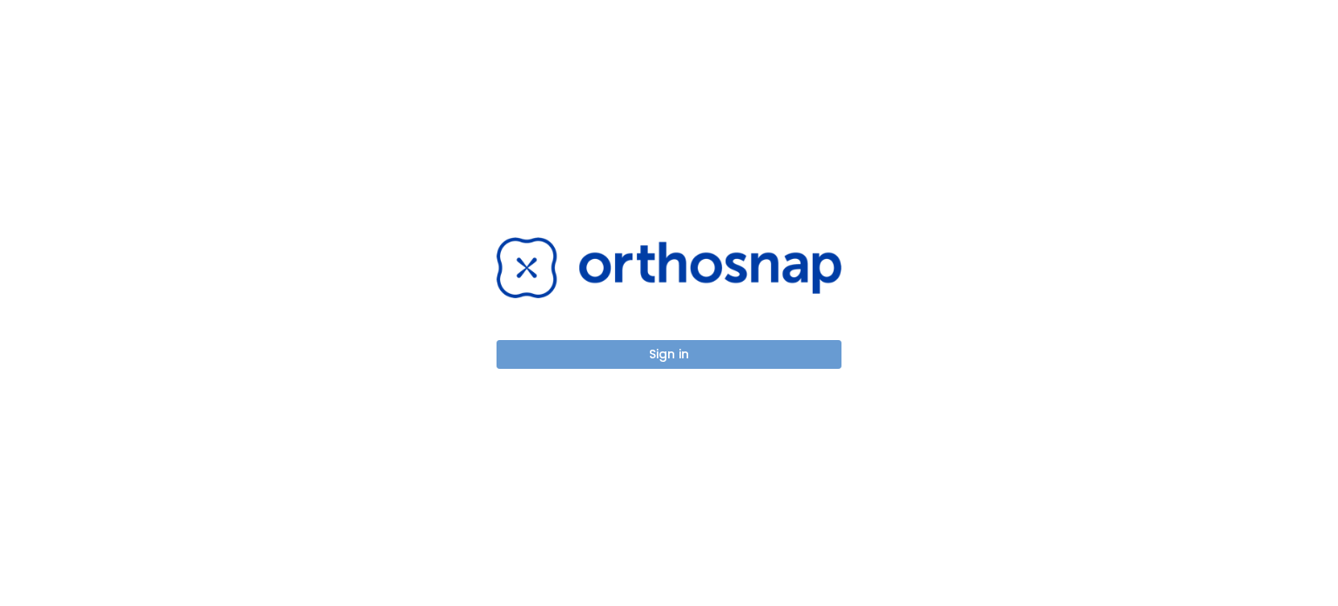
click at [773, 366] on button "Sign in" at bounding box center [669, 354] width 345 height 29
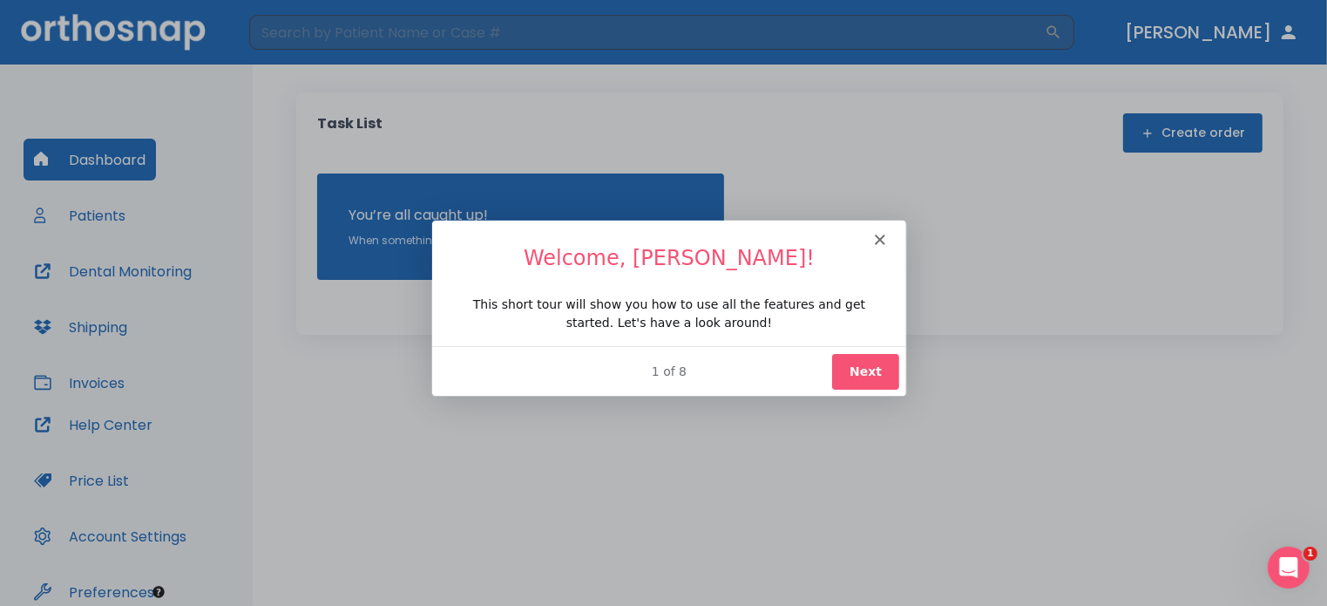
click at [882, 238] on icon "Close" at bounding box center [878, 238] width 10 height 10
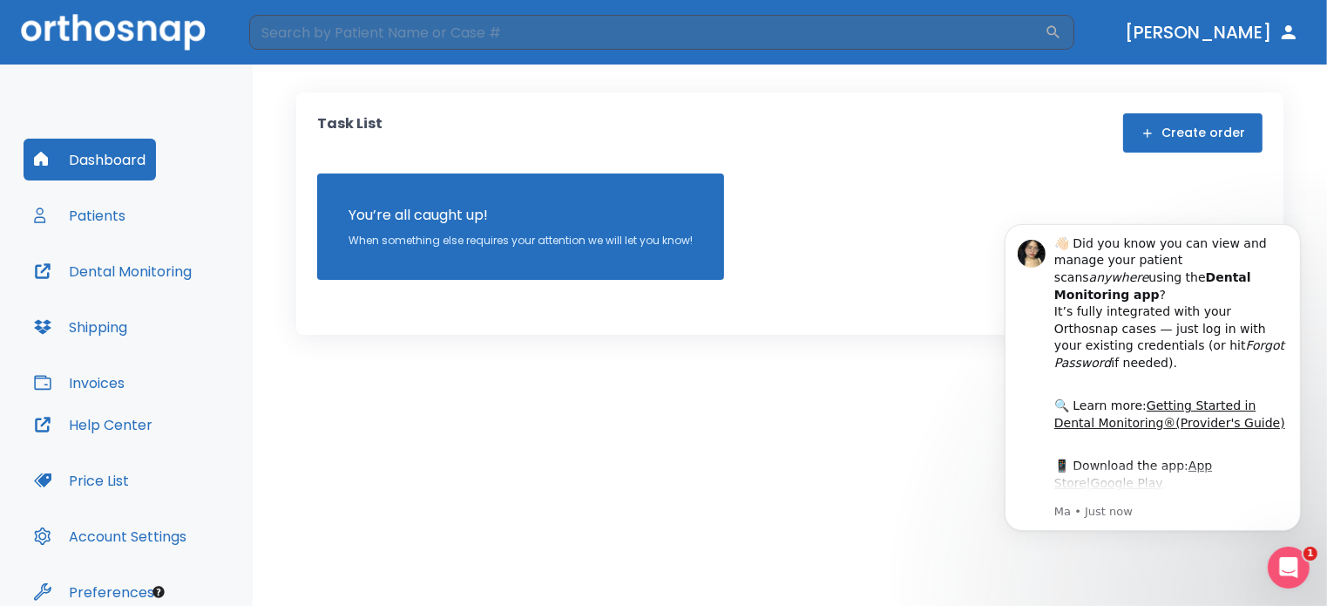
click at [78, 206] on button "Patients" at bounding box center [80, 215] width 112 height 42
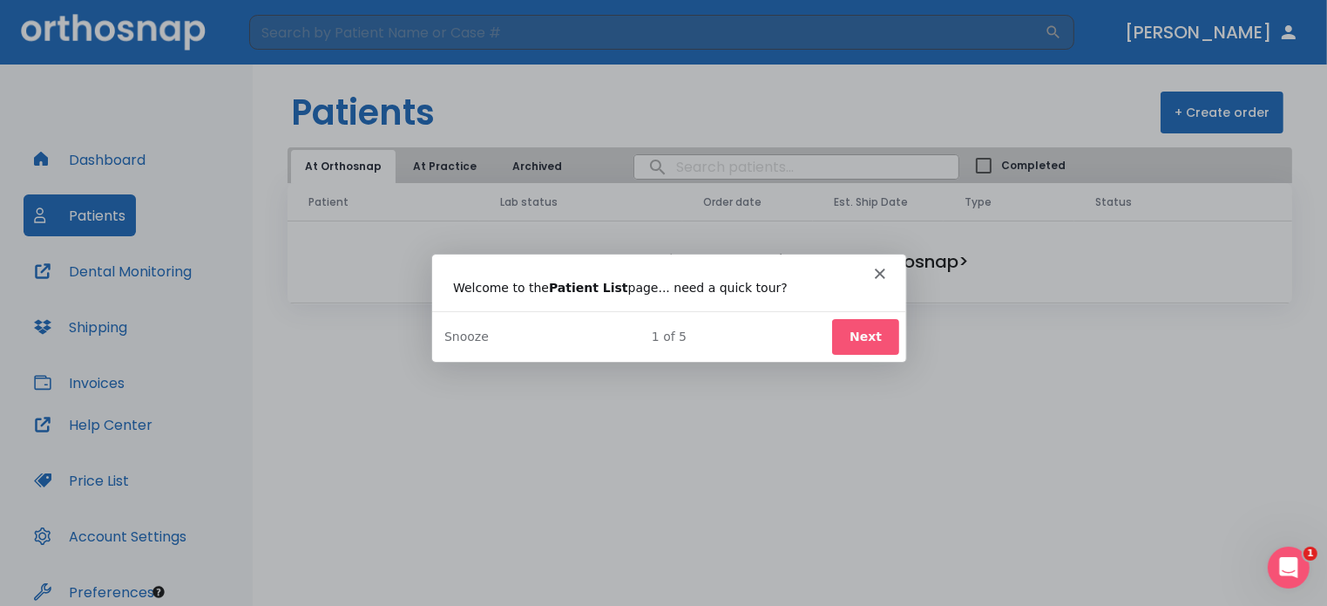
click at [877, 268] on icon "Close" at bounding box center [878, 273] width 10 height 10
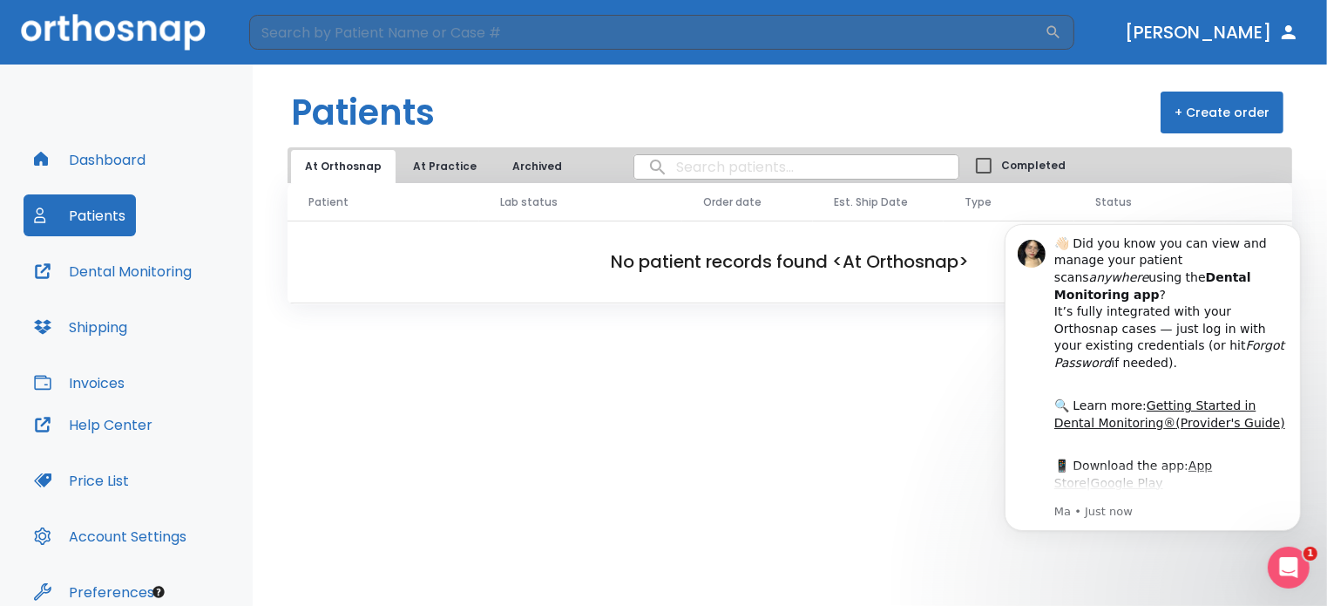
click at [871, 355] on div "Patients + Create order At Orthosnap At Practice Archived Completed Patient Lab…" at bounding box center [790, 334] width 1074 height 541
click at [1291, 221] on button "Dismiss notification" at bounding box center [1295, 228] width 23 height 23
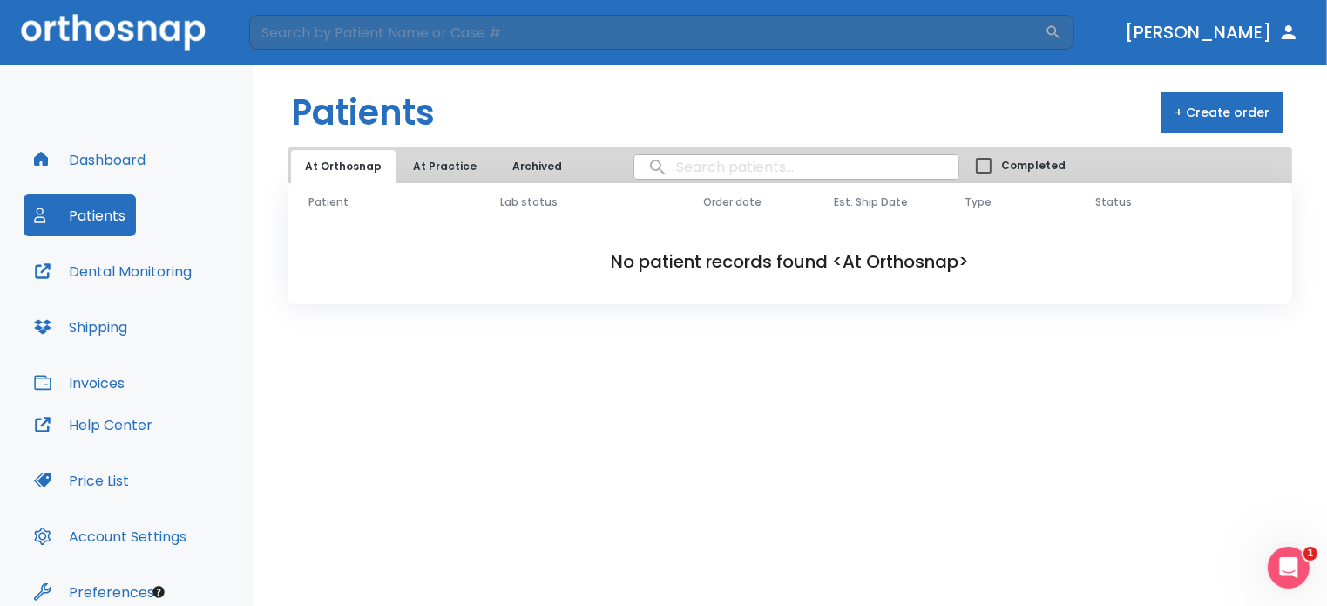
click at [0, 194] on div "Dashboard Patients Dental Monitoring Shipping Invoices Help Center Price List A…" at bounding box center [126, 350] width 253 height 573
click at [390, 131] on h1 "Patients" at bounding box center [363, 112] width 144 height 52
click at [448, 173] on button "At Practice" at bounding box center [444, 166] width 91 height 33
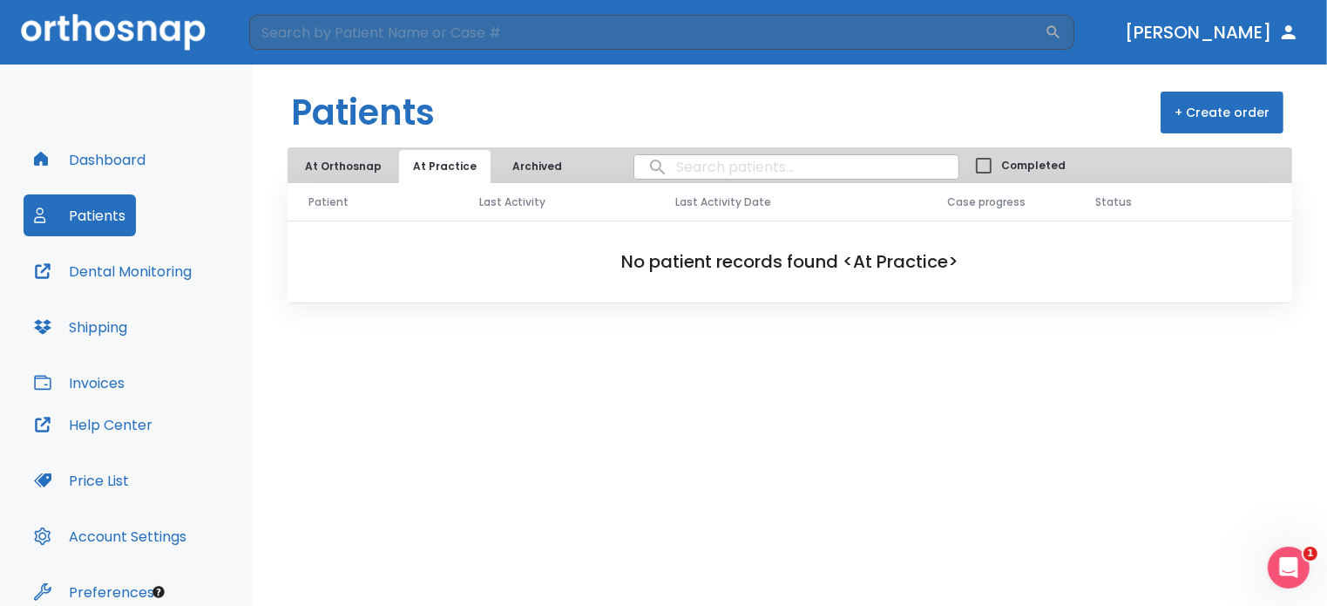
click at [1267, 26] on button "[PERSON_NAME]" at bounding box center [1212, 32] width 188 height 31
click at [1302, 35] on button "[PERSON_NAME]" at bounding box center [1212, 32] width 188 height 31
click at [1290, 30] on icon "button" at bounding box center [1289, 32] width 14 height 14
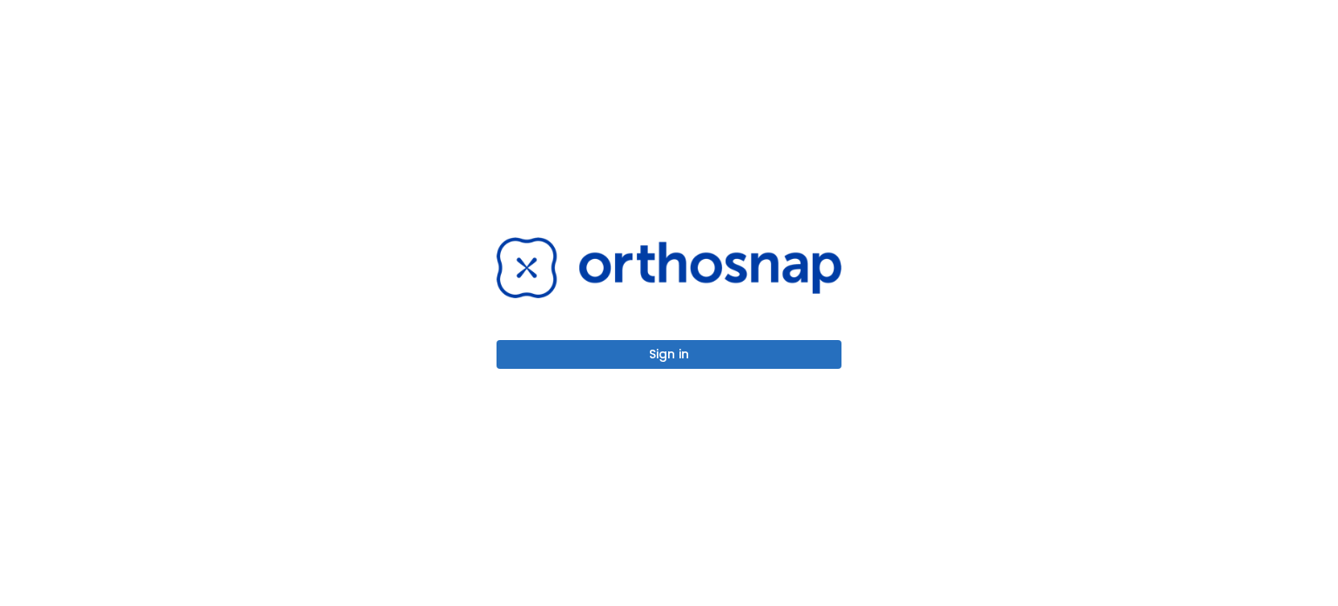
click at [715, 349] on button "Sign in" at bounding box center [669, 354] width 345 height 29
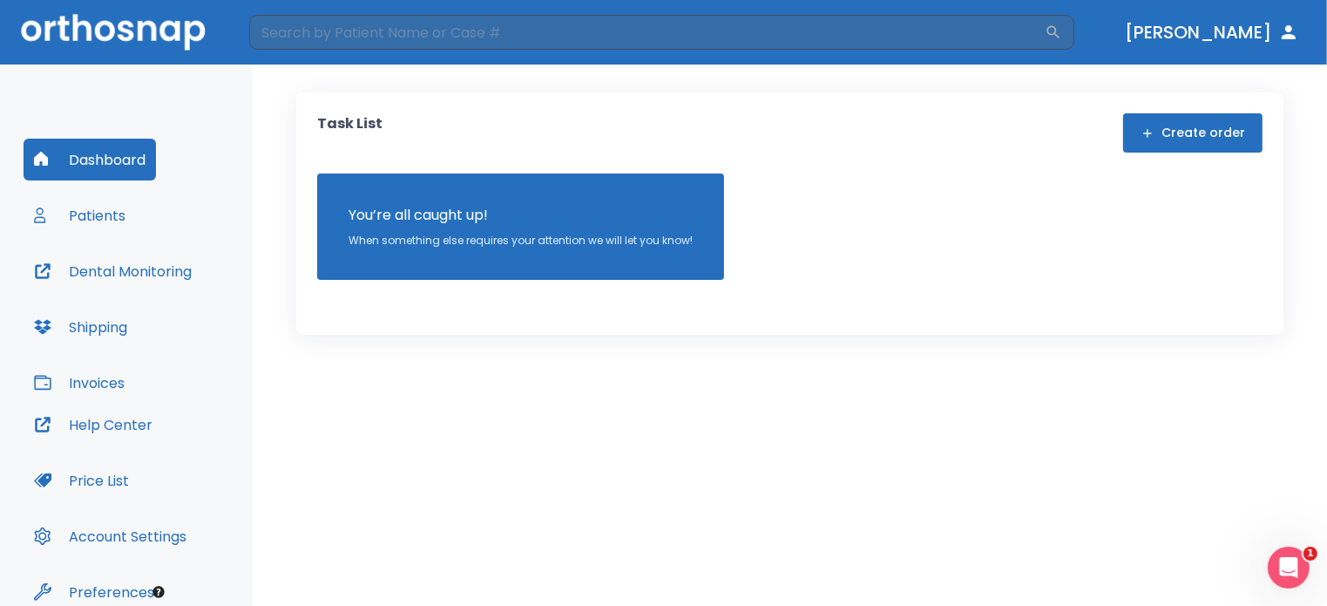
click at [1227, 38] on button "Dr. Chen" at bounding box center [1212, 32] width 188 height 31
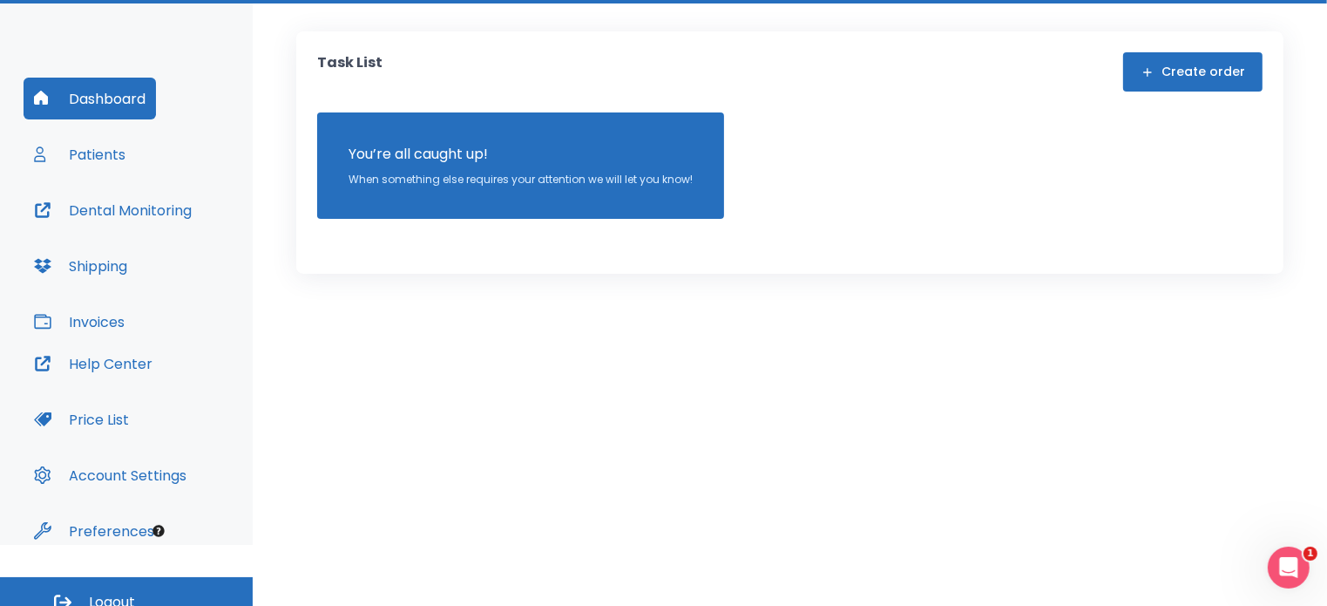
scroll to position [79, 0]
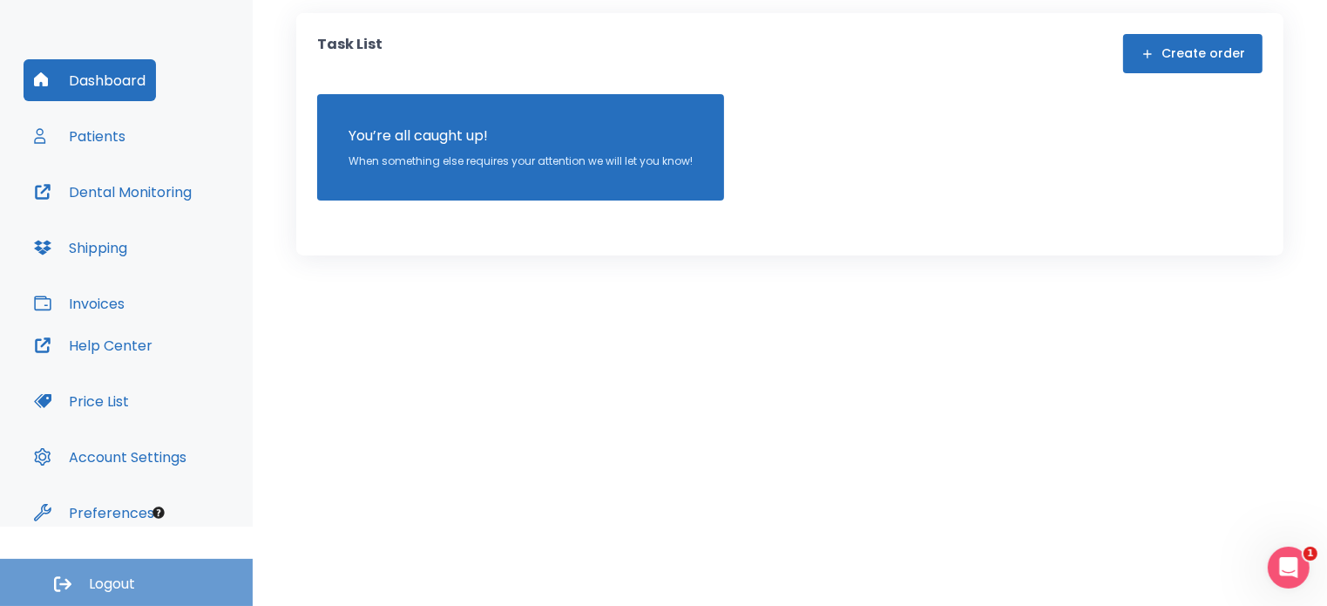
click at [234, 578] on button "Logout" at bounding box center [126, 582] width 253 height 47
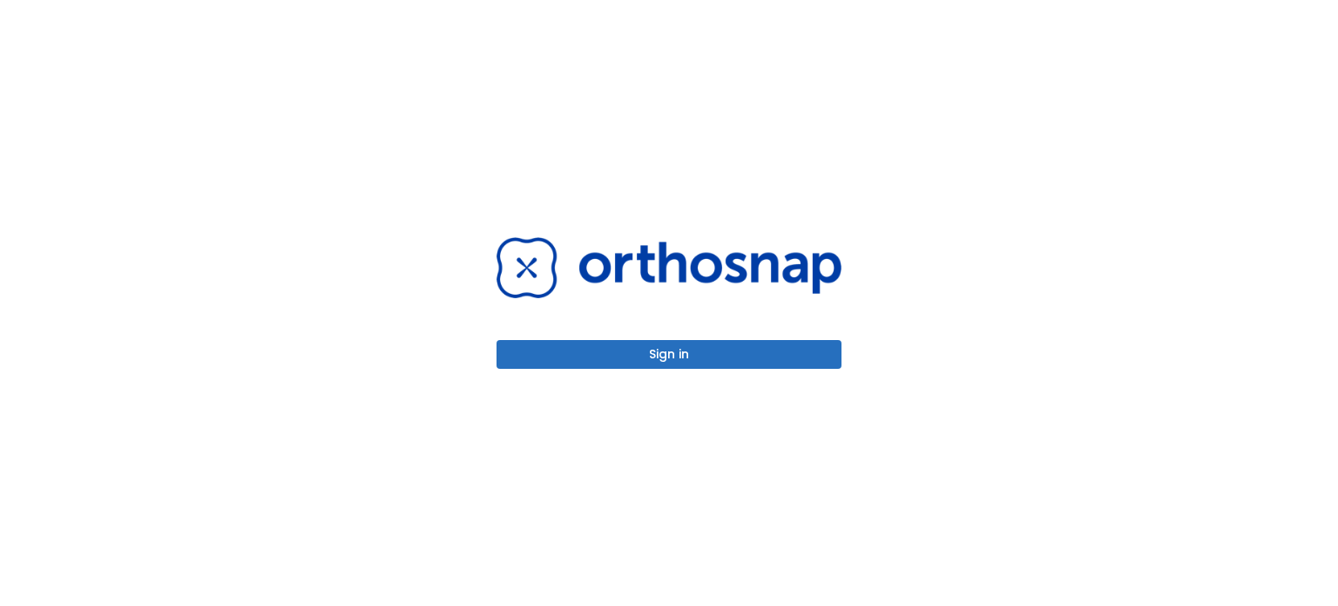
click at [668, 349] on button "Sign in" at bounding box center [669, 354] width 345 height 29
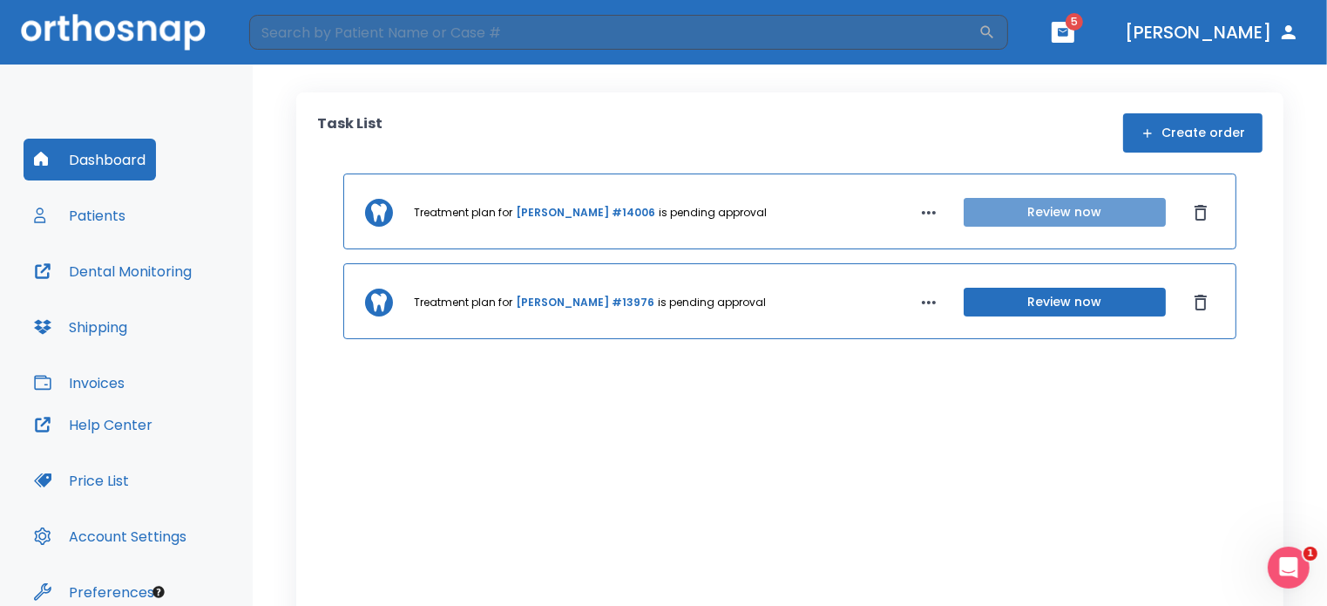
drag, startPoint x: 1080, startPoint y: 227, endPoint x: 1060, endPoint y: 208, distance: 27.7
click at [1060, 208] on button "Review now" at bounding box center [1065, 212] width 202 height 29
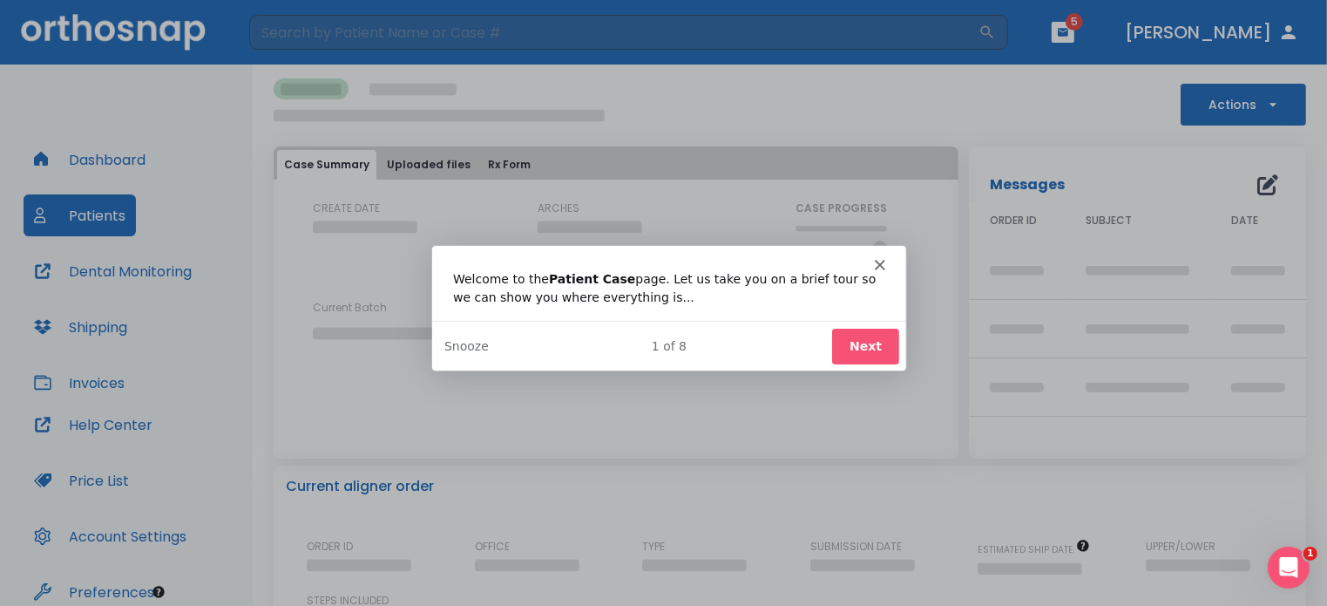
click at [897, 263] on div "Intercom messenger" at bounding box center [667, 256] width 474 height 24
click at [878, 259] on icon "Close" at bounding box center [878, 263] width 10 height 10
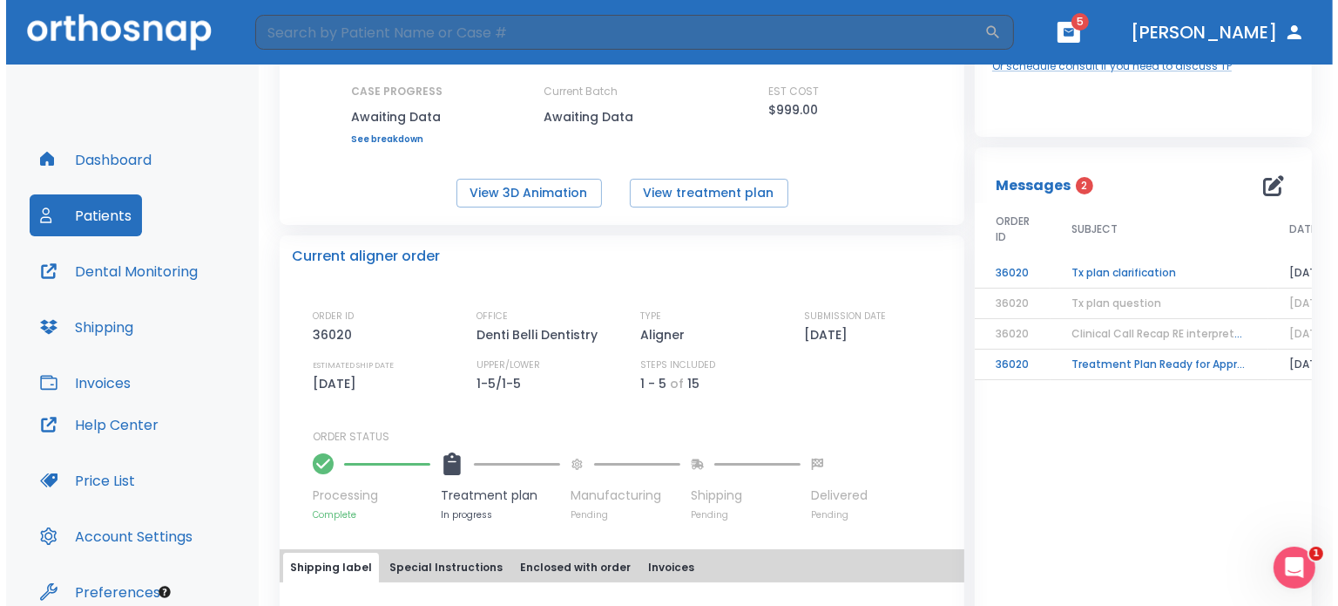
scroll to position [261, 0]
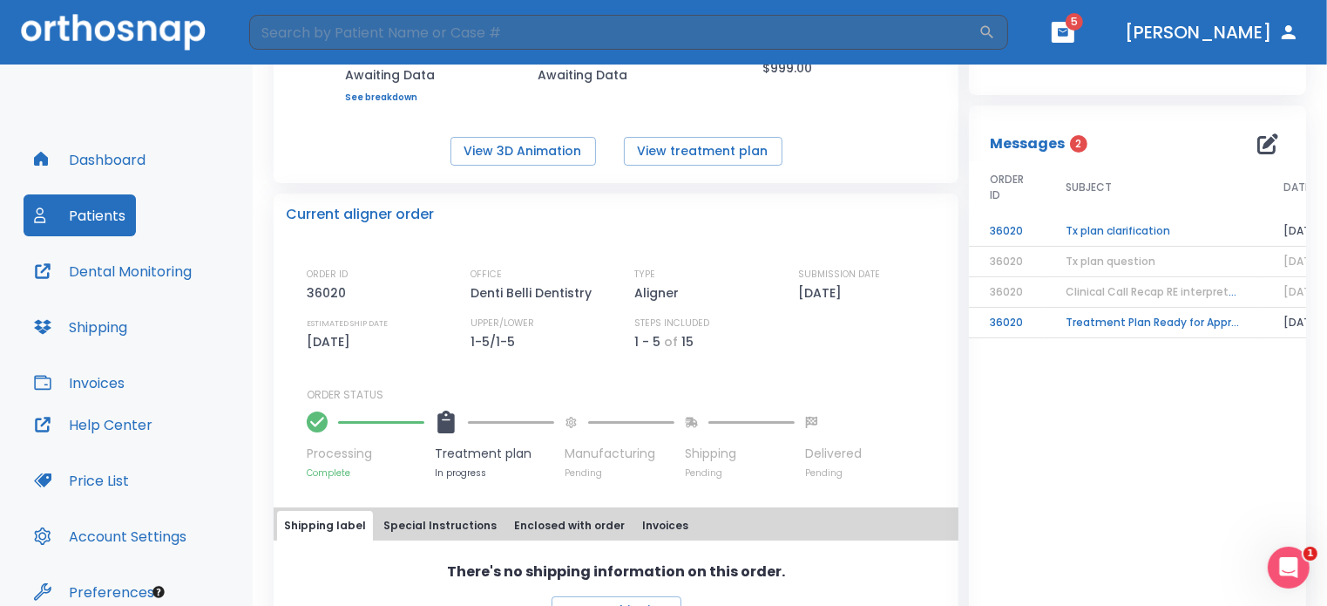
click at [1122, 234] on td "Tx plan clarification" at bounding box center [1154, 231] width 218 height 30
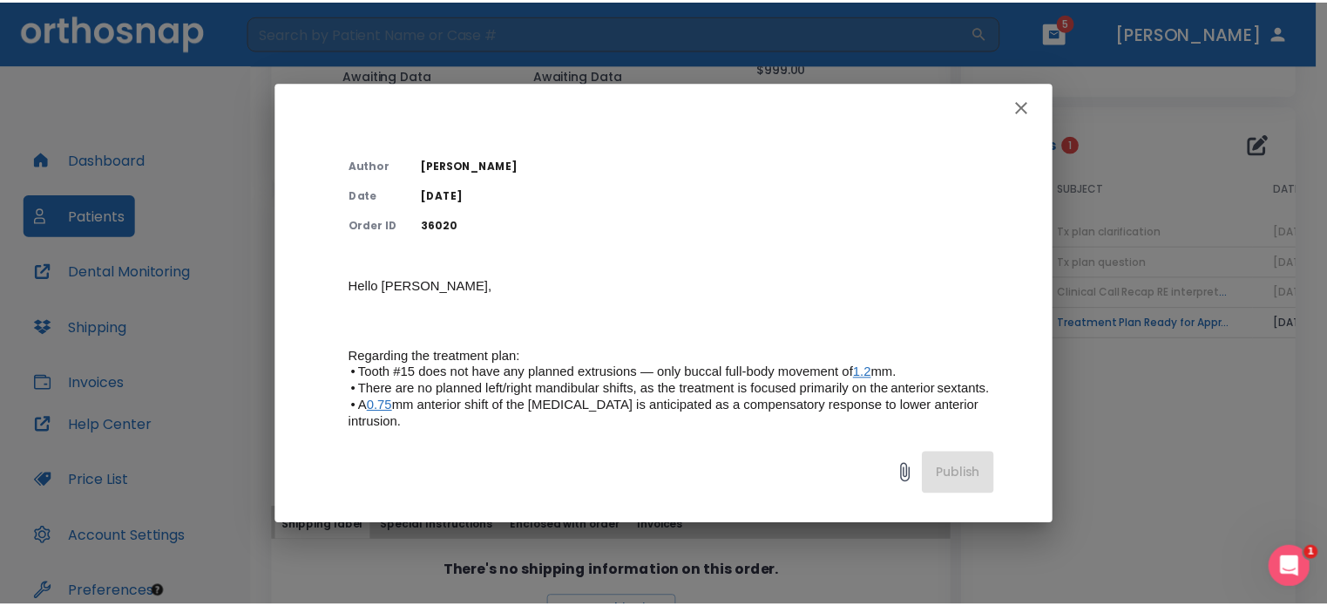
scroll to position [0, 0]
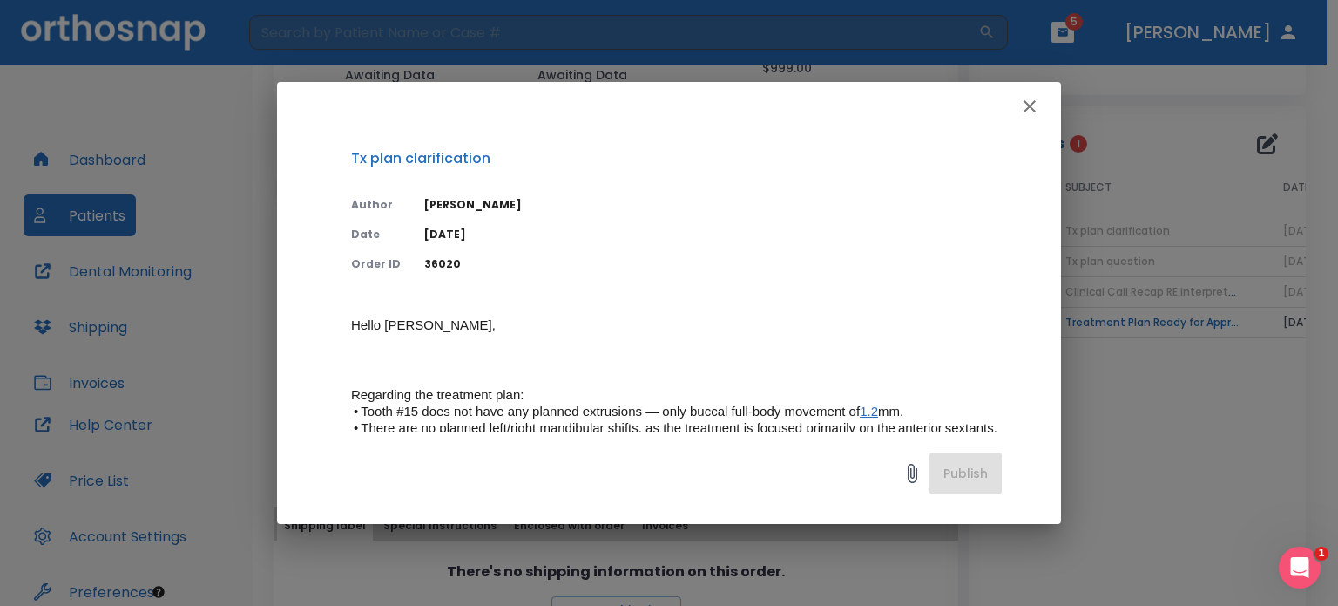
click at [1035, 109] on icon "button" at bounding box center [1030, 106] width 21 height 21
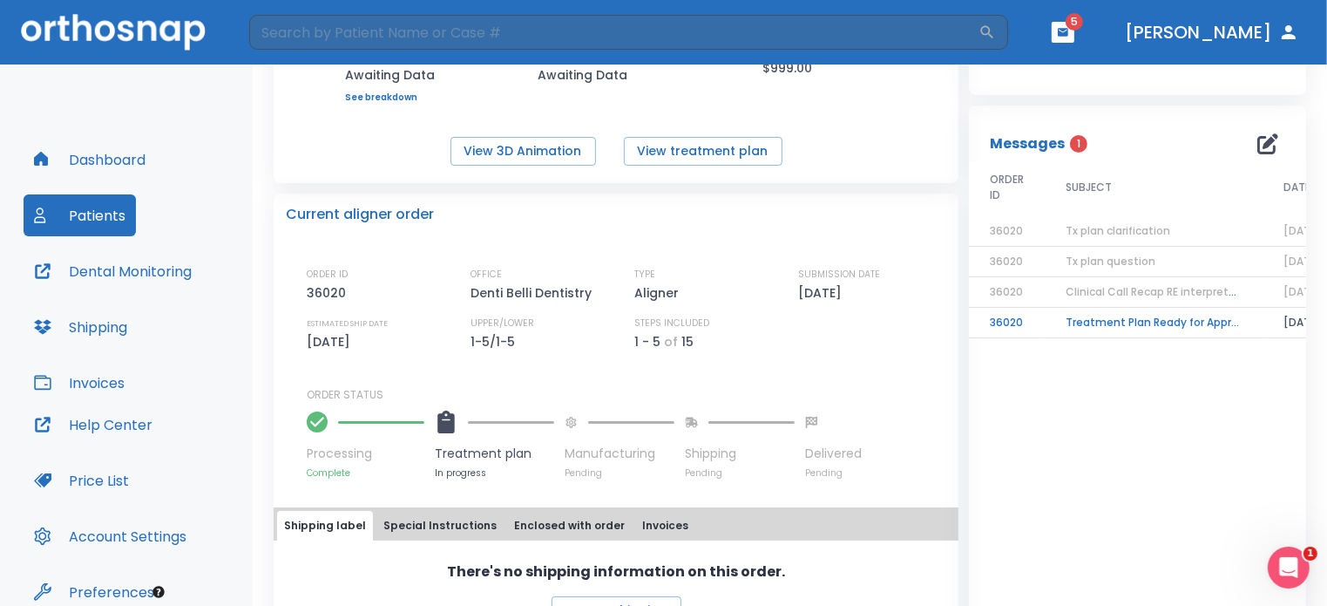
click at [1074, 438] on div "Messages 1 ORDER ID SUBJECT DATE 36020 Tx plan clarification [DATE] 36020 Tx pl…" at bounding box center [1137, 372] width 337 height 535
click at [519, 156] on button "View 3D Animation" at bounding box center [524, 151] width 146 height 29
click at [1140, 50] on header "​ 5 [PERSON_NAME]" at bounding box center [663, 32] width 1327 height 64
click at [1069, 37] on icon "button" at bounding box center [1063, 32] width 12 height 12
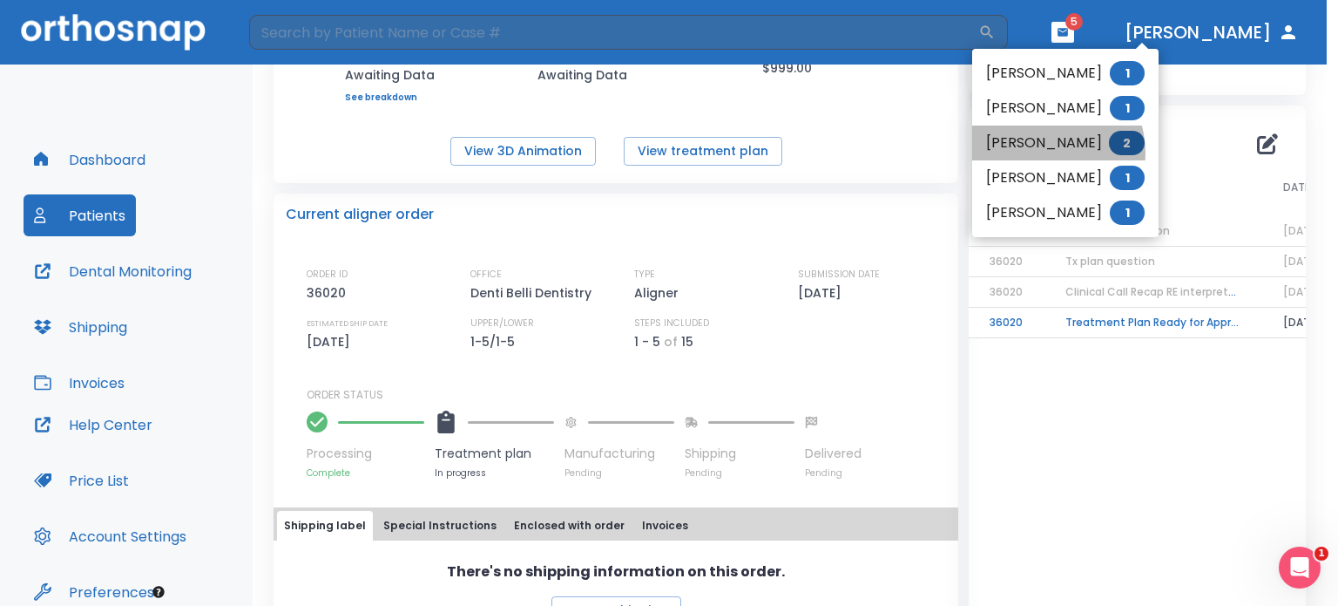
click at [1047, 152] on li "[PERSON_NAME] 2" at bounding box center [1066, 142] width 186 height 35
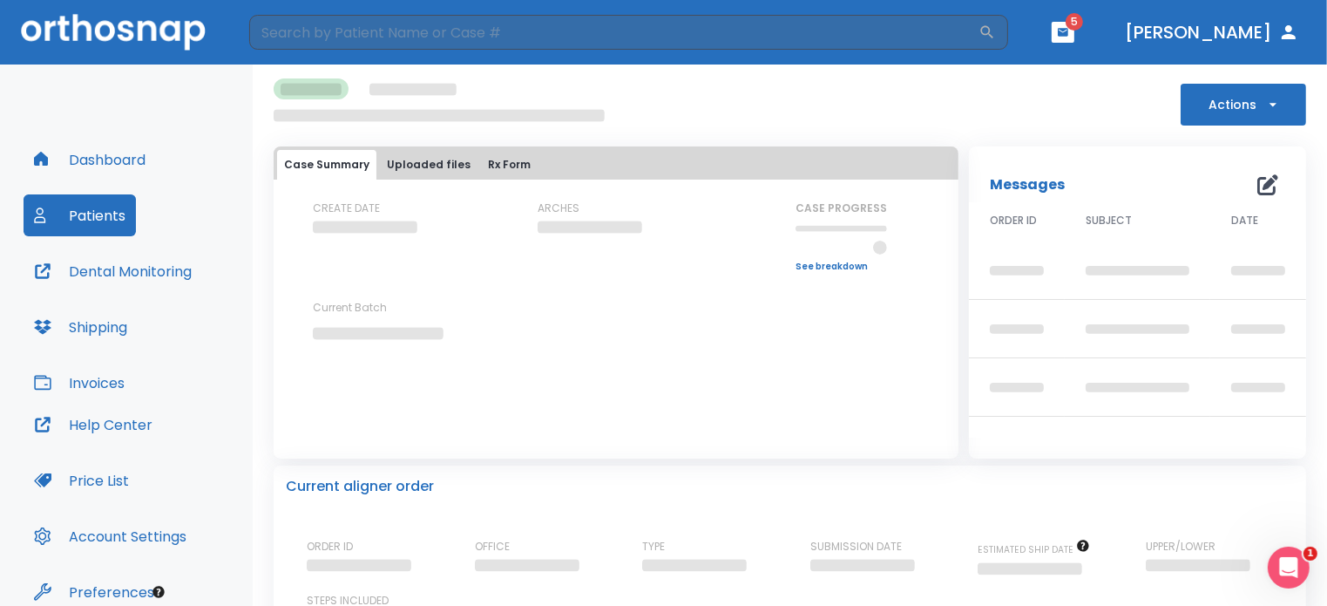
click at [1305, 576] on div "Open Intercom Messenger" at bounding box center [1288, 567] width 58 height 58
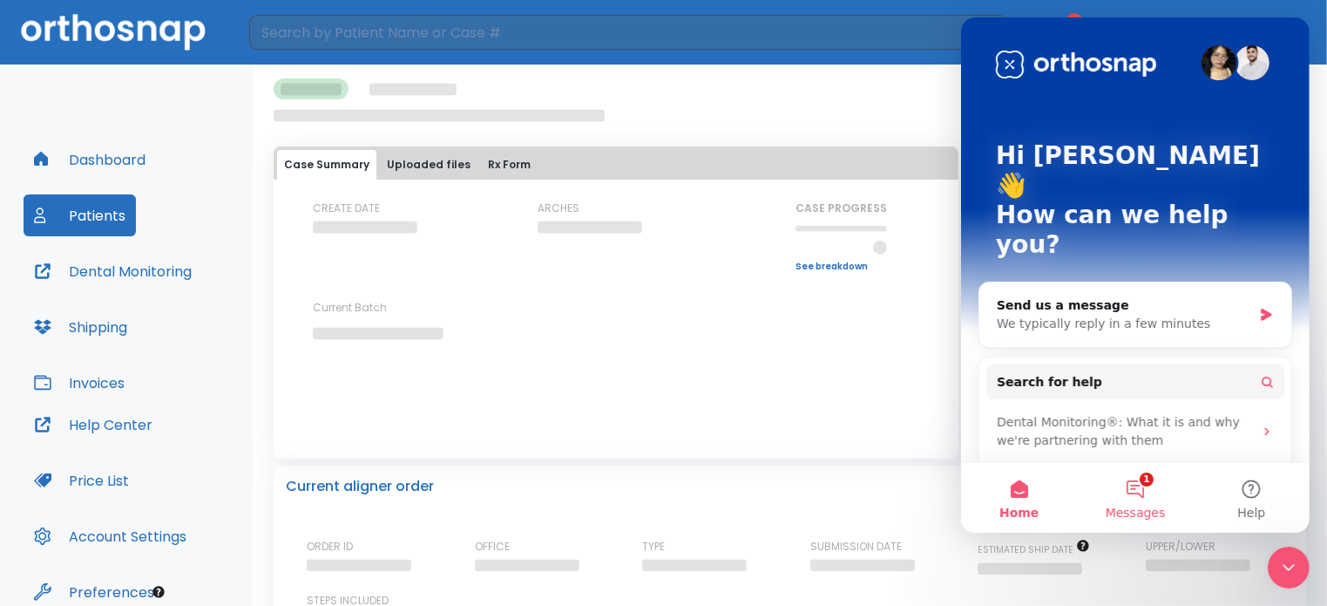
click at [1138, 499] on button "1 Messages" at bounding box center [1134, 498] width 116 height 70
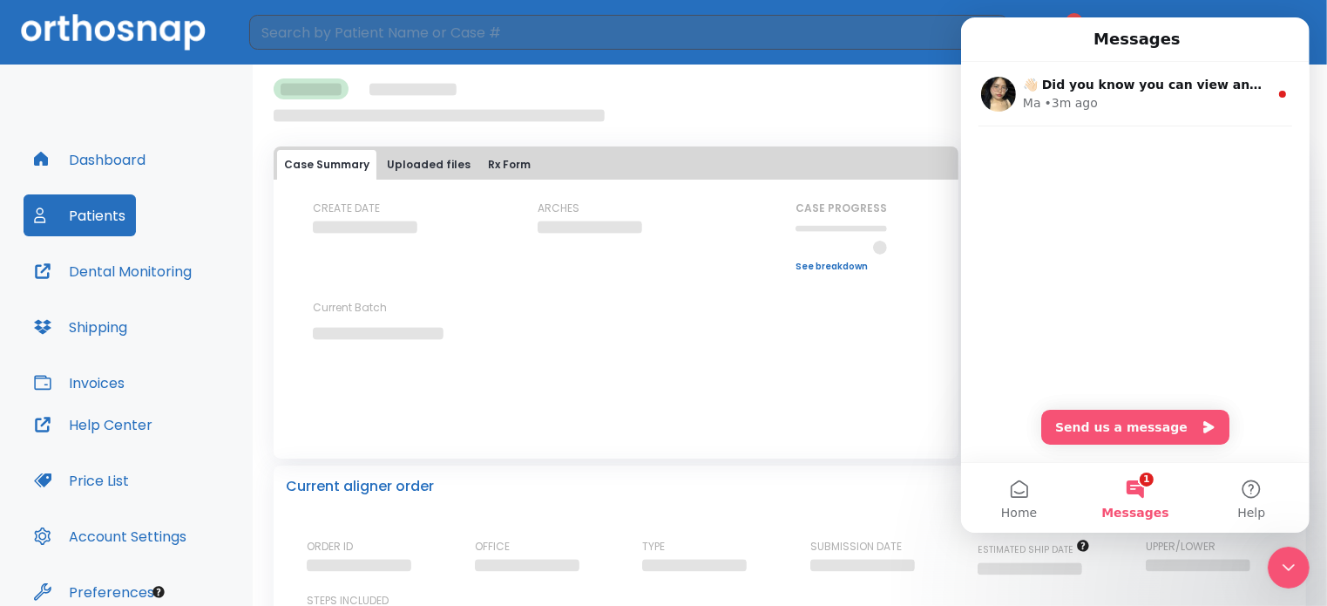
click at [1125, 58] on nav "Messages" at bounding box center [1134, 39] width 349 height 44
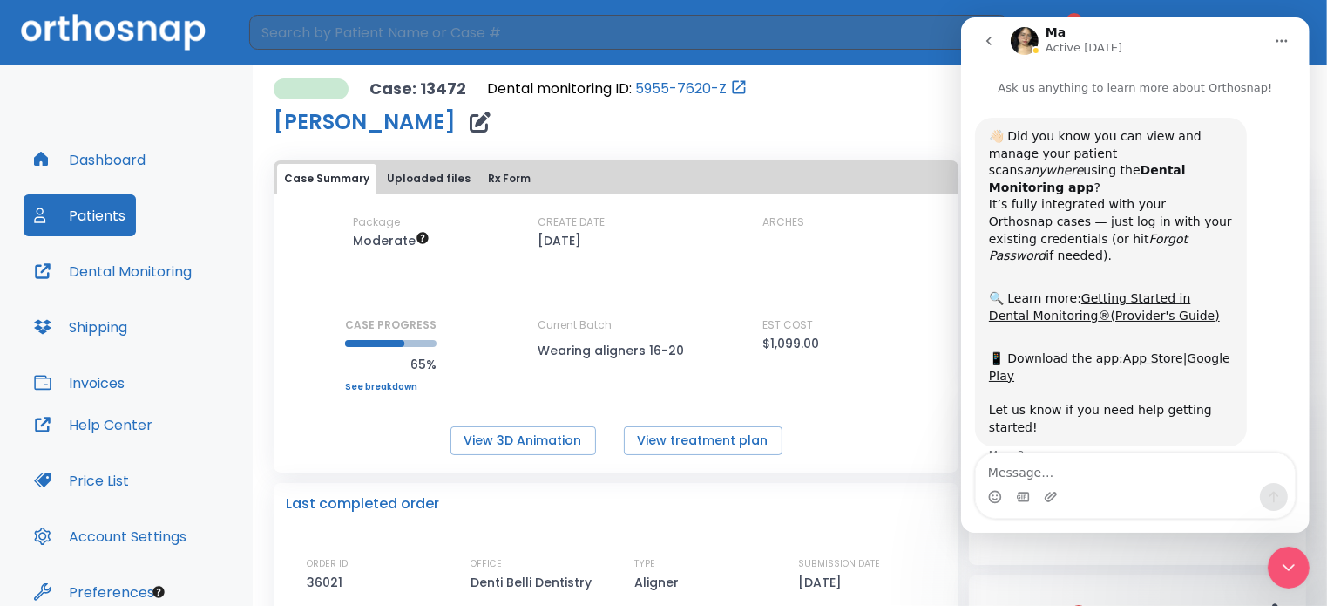
click at [846, 244] on div "ARCHES" at bounding box center [840, 251] width 157 height 75
click at [975, 43] on button "go back" at bounding box center [988, 40] width 33 height 33
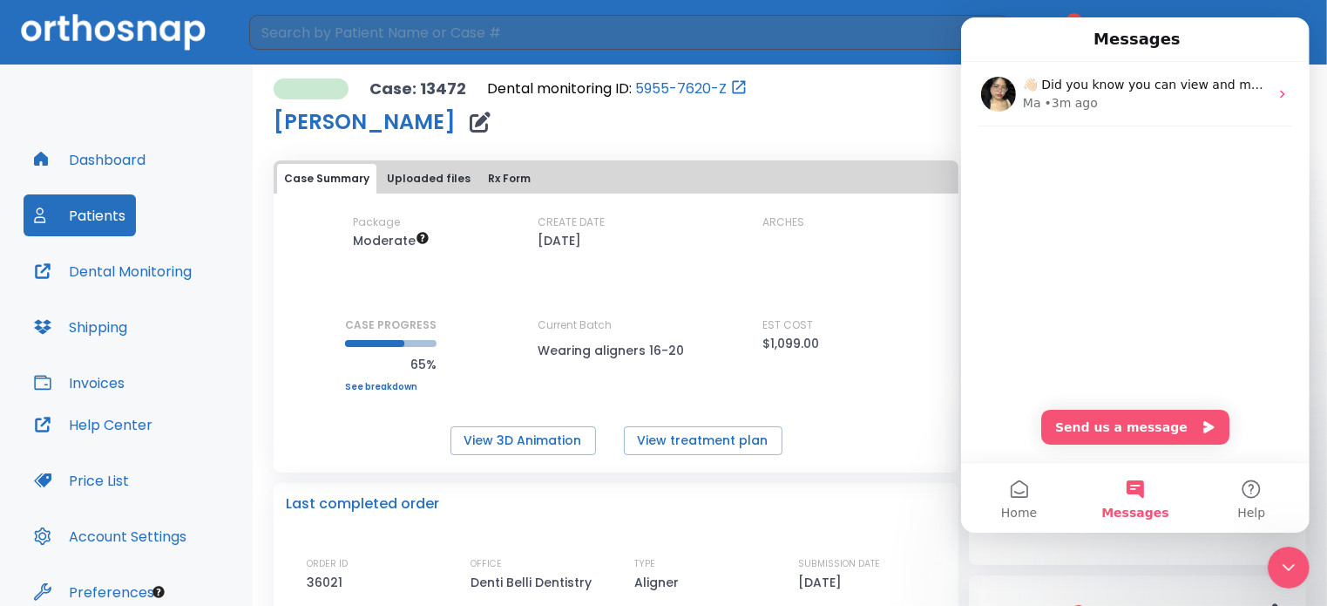
click at [925, 125] on div "Case: 13472 Dental monitoring ID: 5955-7620-Z [PERSON_NAME] PAUSE MONITORING Ac…" at bounding box center [790, 108] width 1033 height 61
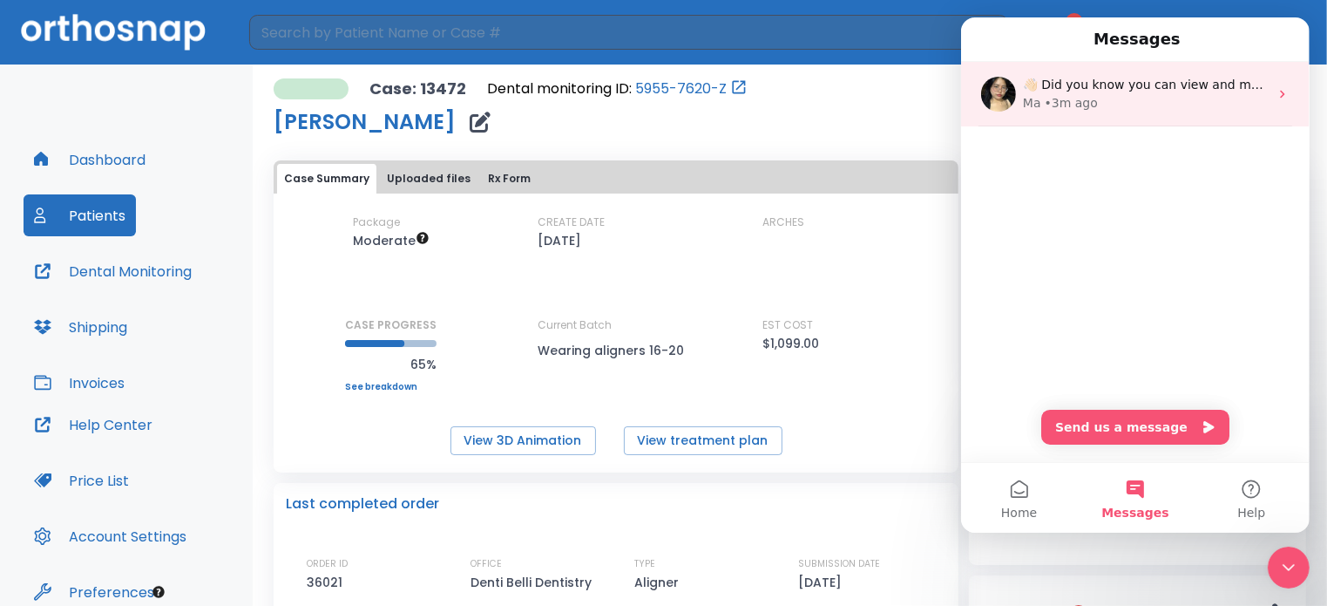
click at [1284, 107] on div "👋🏻 Did you know you can view and manage your patient scans anywhere using the D…" at bounding box center [1134, 94] width 349 height 64
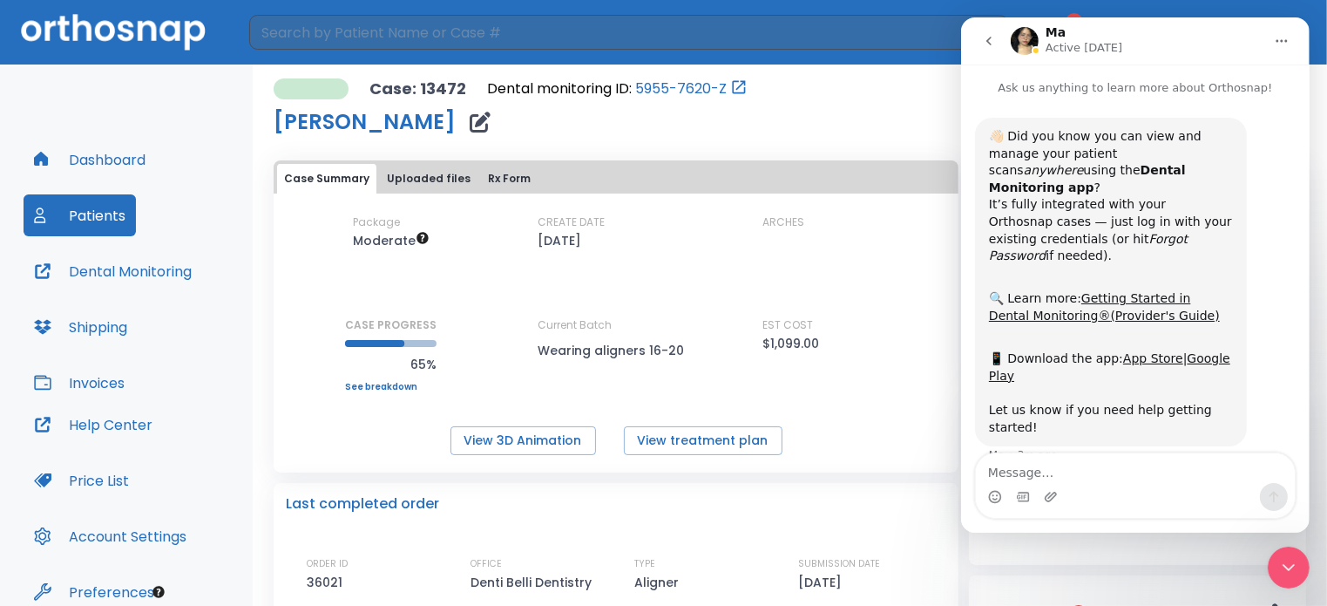
click at [866, 116] on div "Case: 13472 Dental monitoring ID: 5955-7620-Z [PERSON_NAME] PAUSE MONITORING Ac…" at bounding box center [790, 108] width 1033 height 61
click at [893, 186] on div "Case Summary Uploaded files Rx Form" at bounding box center [616, 179] width 678 height 30
drag, startPoint x: 893, startPoint y: 186, endPoint x: 937, endPoint y: 271, distance: 95.1
click at [892, 186] on div "Case Summary Uploaded files Rx Form" at bounding box center [616, 179] width 678 height 30
click at [1004, 593] on div "Messages 2" at bounding box center [1137, 603] width 337 height 56
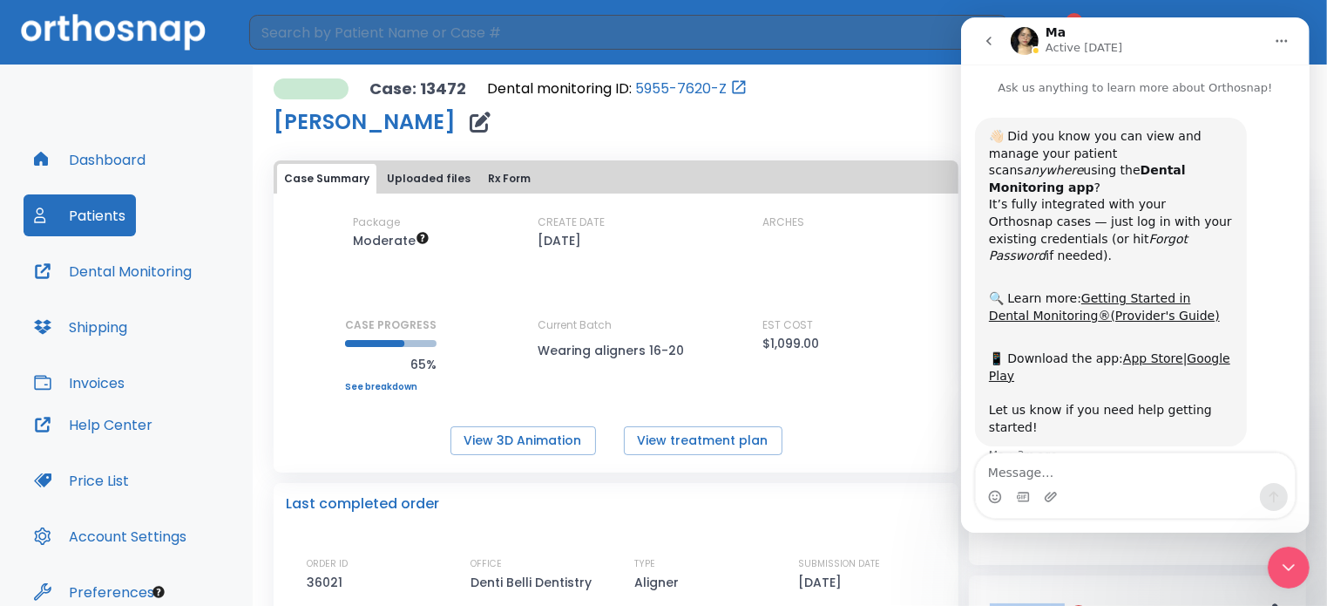
click at [1004, 593] on div "Messages 2" at bounding box center [1137, 603] width 337 height 56
click at [1290, 562] on icon "Close Intercom Messenger" at bounding box center [1287, 566] width 21 height 21
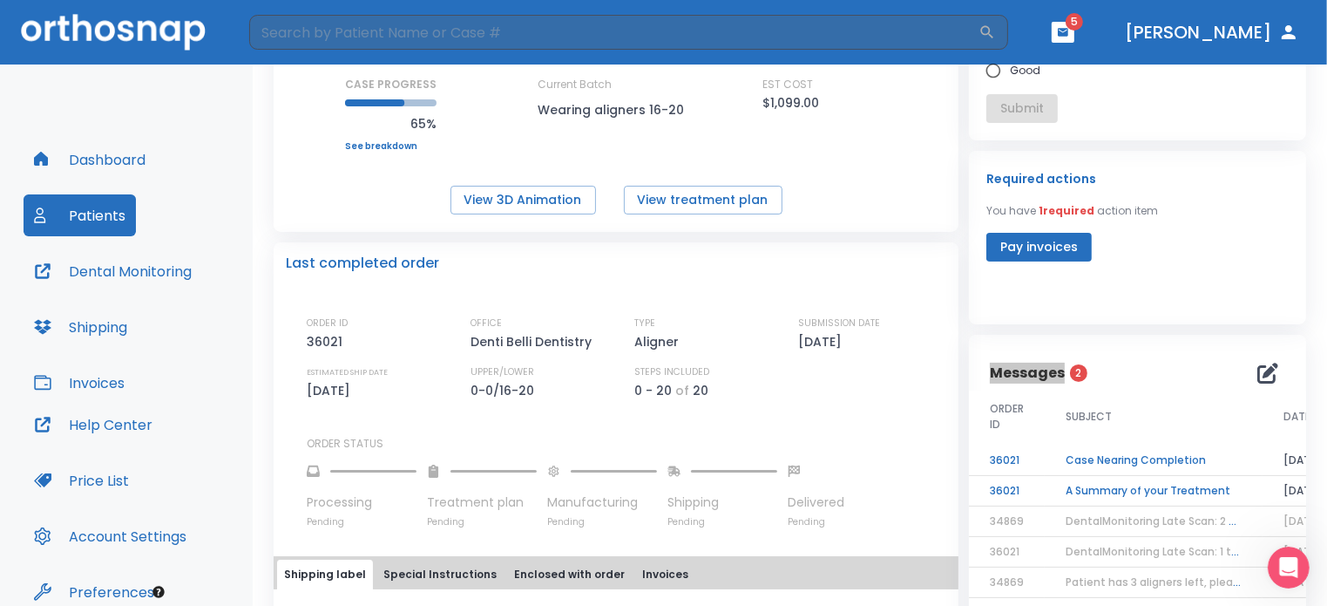
scroll to position [261, 0]
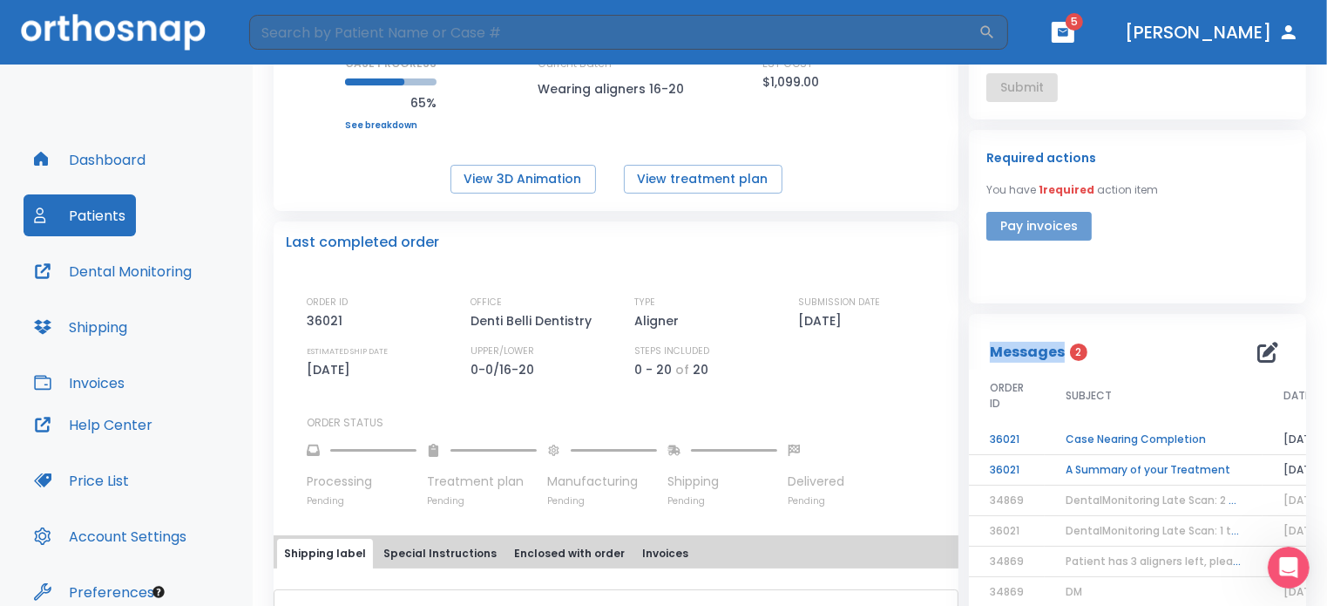
click at [1029, 222] on button "Pay invoices" at bounding box center [1038, 226] width 105 height 29
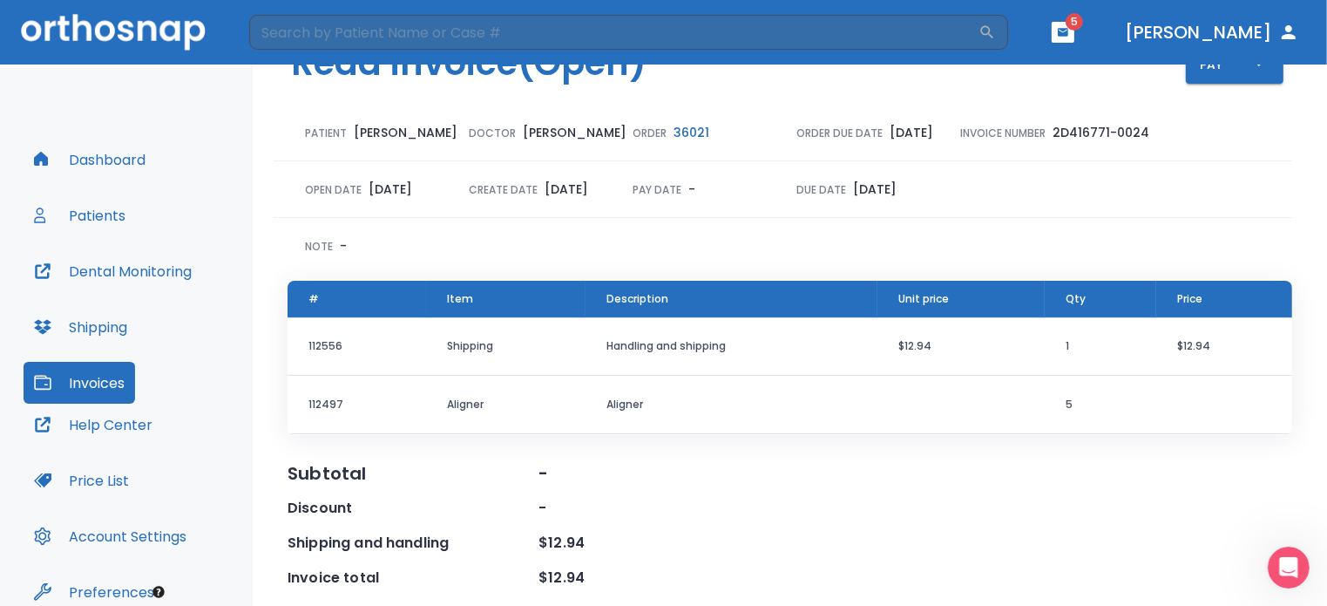
scroll to position [24, 0]
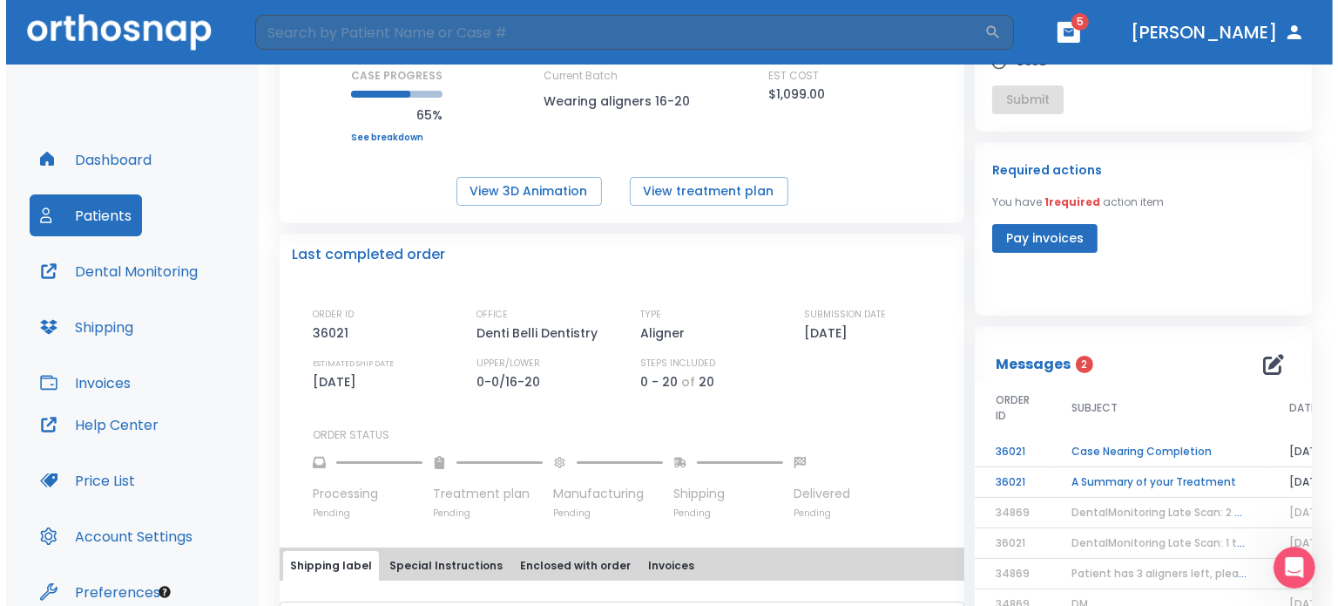
scroll to position [275, 0]
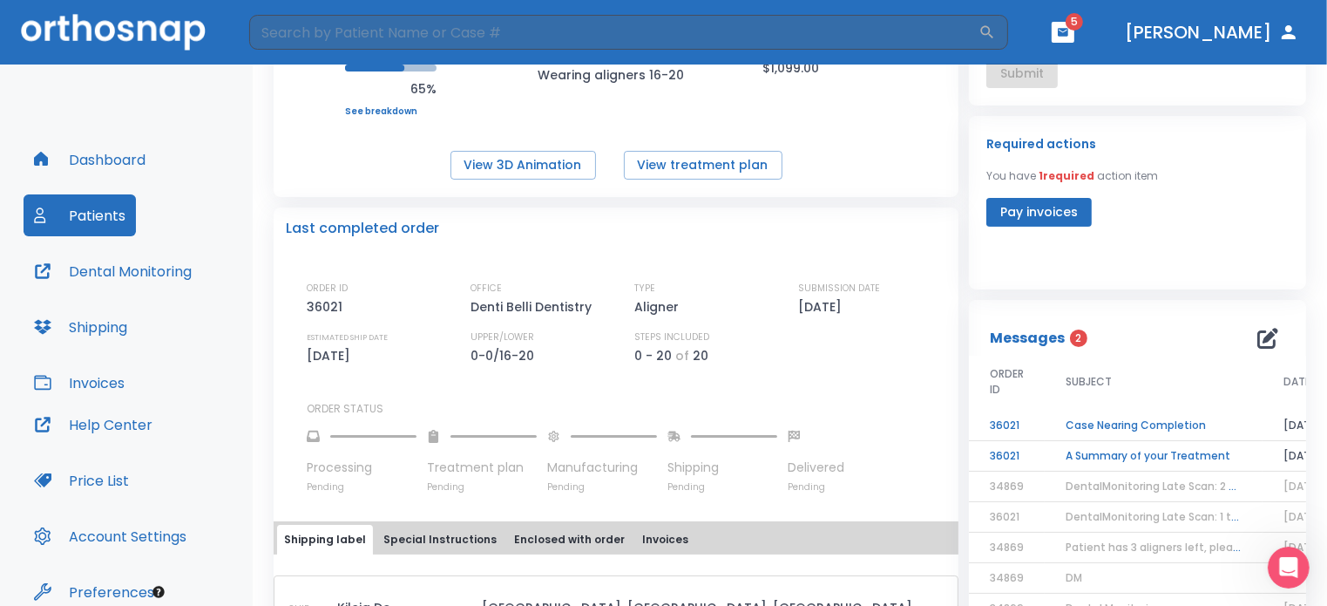
click at [1147, 464] on td "A Summary of your Treatment" at bounding box center [1154, 456] width 218 height 30
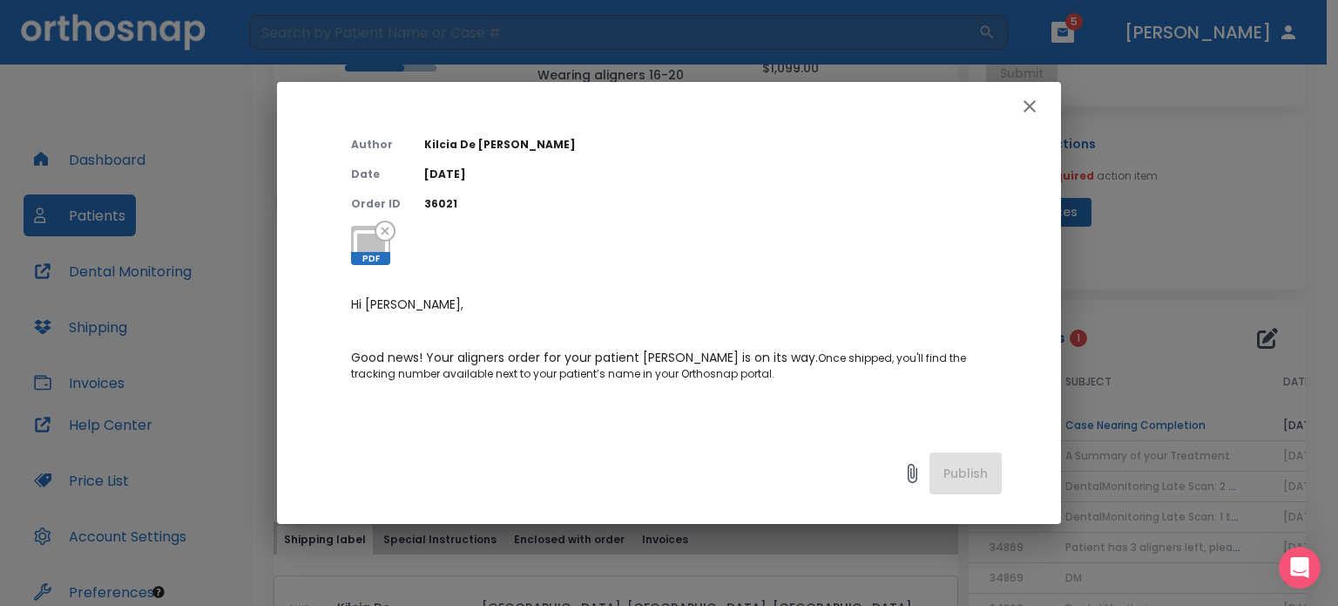
scroll to position [174, 0]
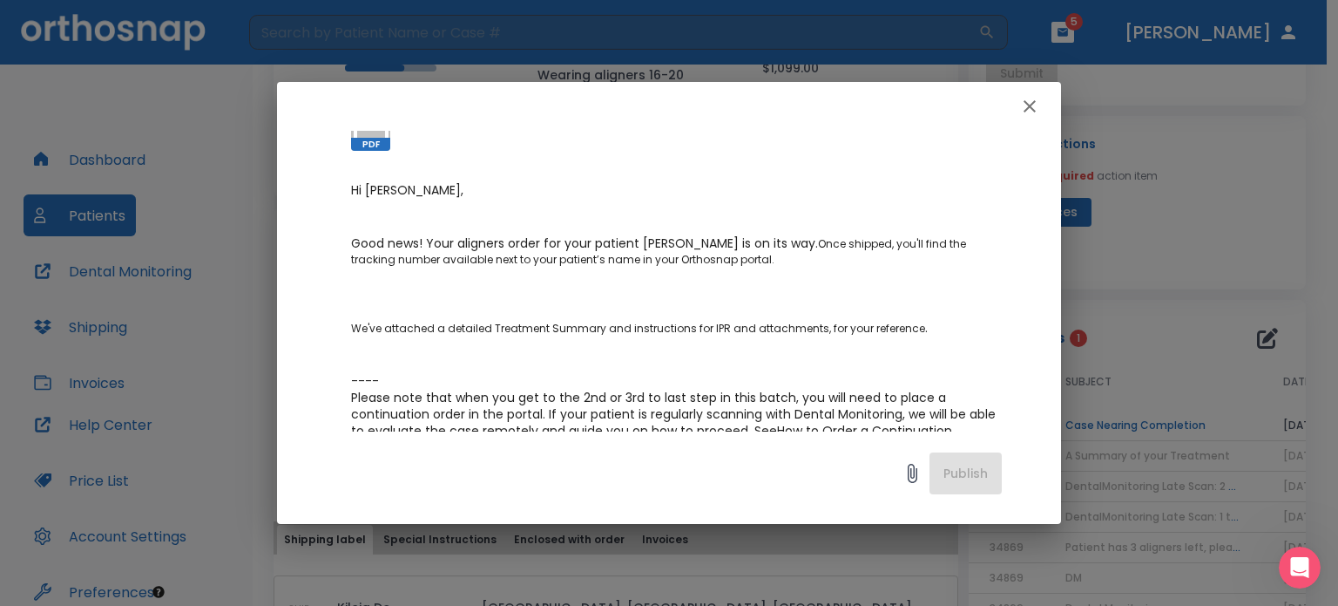
click at [1199, 337] on div "A Summary of your Treatment Author [PERSON_NAME] Date [DATE] Order ID 36021 PDF…" at bounding box center [669, 303] width 1338 height 606
click at [1039, 110] on icon "button" at bounding box center [1030, 106] width 21 height 21
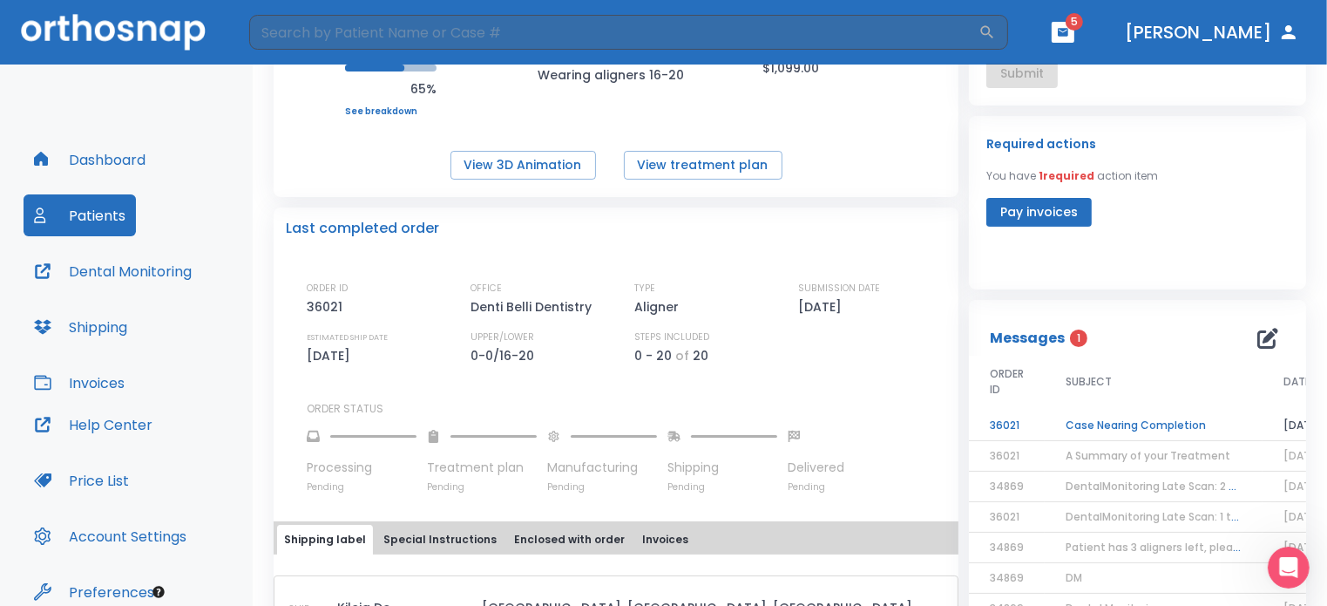
click at [1162, 424] on td "Case Nearing Completion" at bounding box center [1154, 425] width 218 height 30
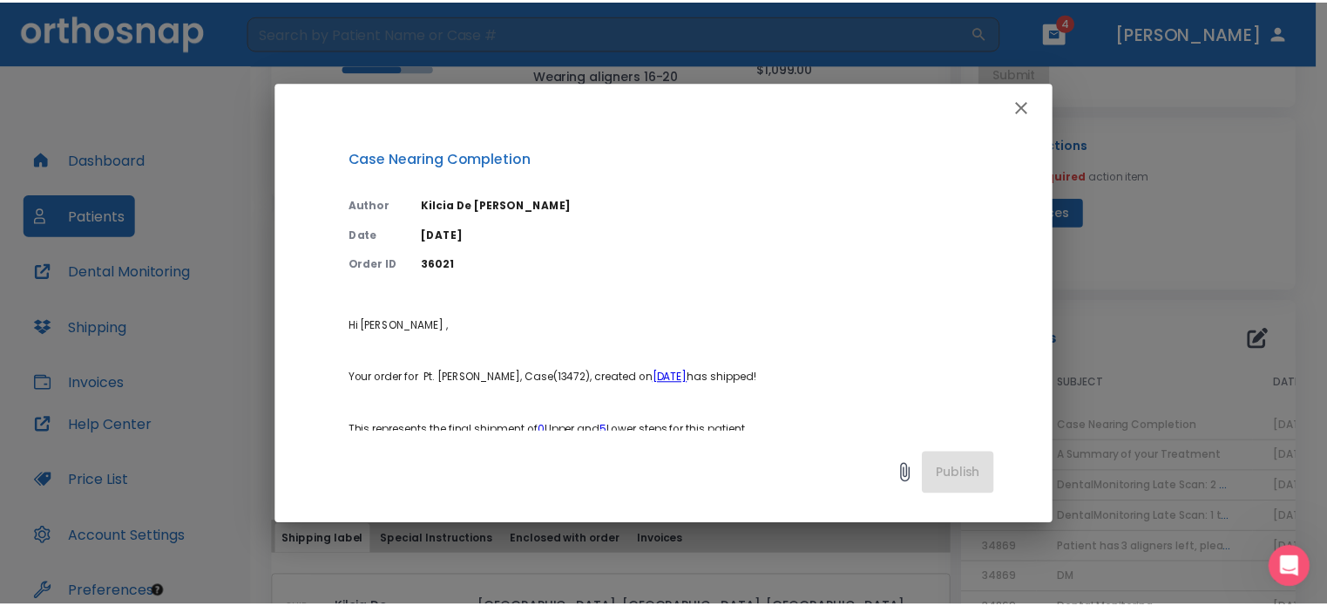
scroll to position [87, 0]
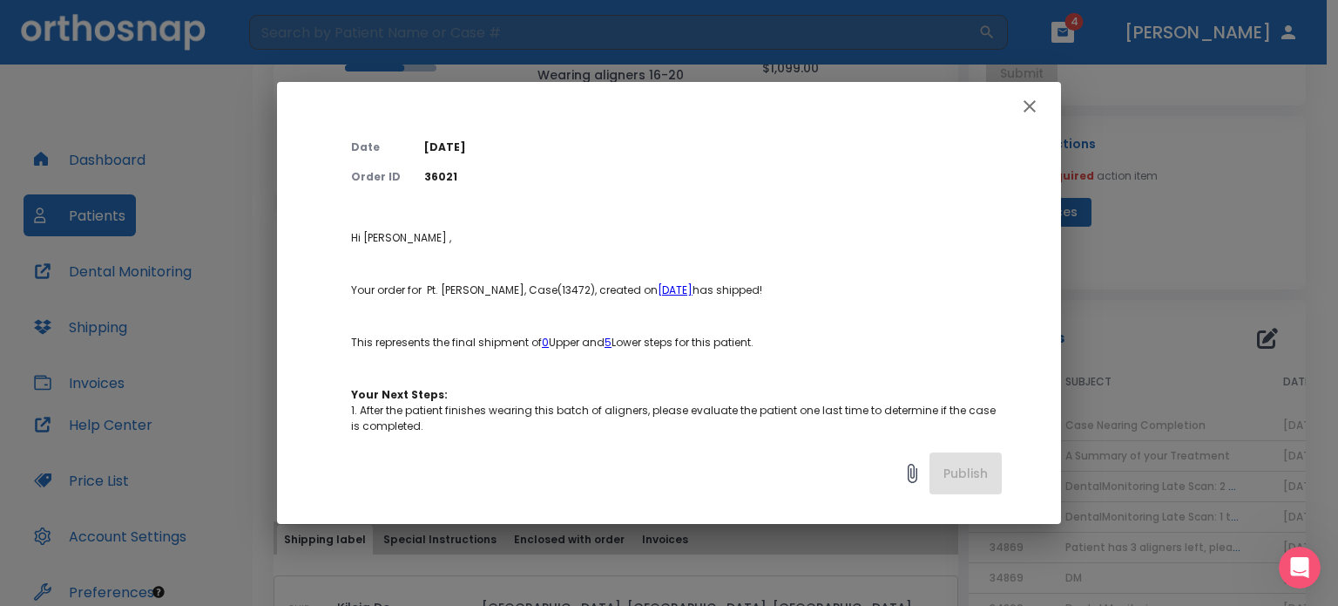
click at [1021, 108] on icon "button" at bounding box center [1030, 106] width 21 height 21
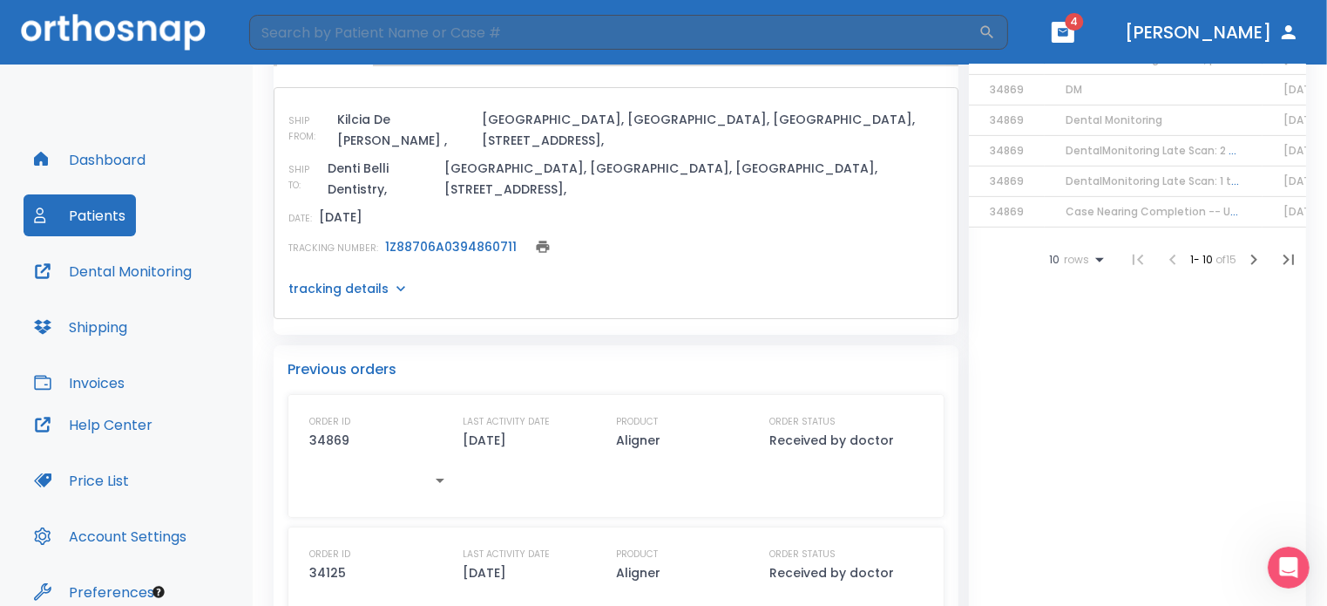
scroll to position [791, 0]
